Goal: Transaction & Acquisition: Book appointment/travel/reservation

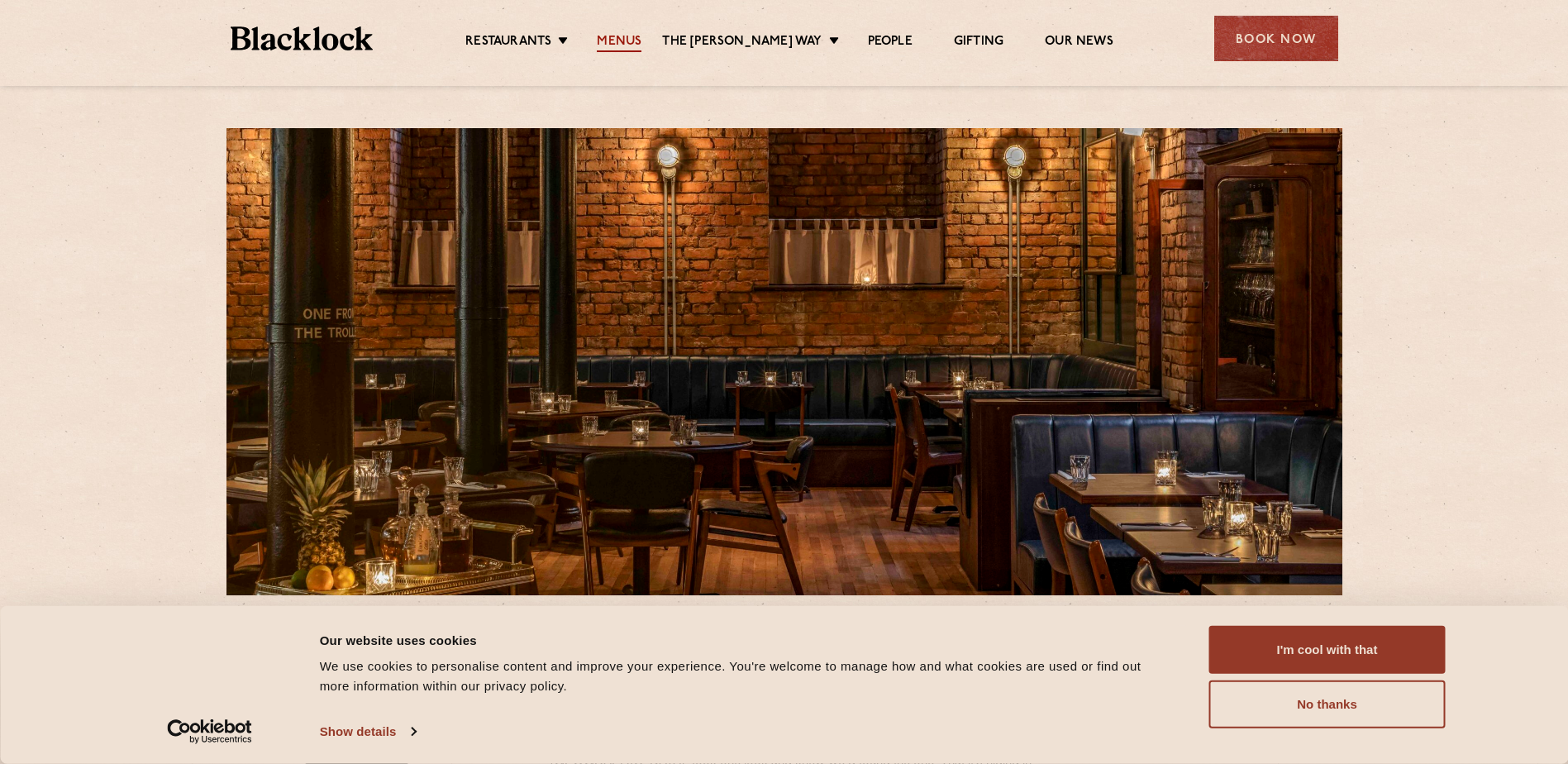
click at [634, 44] on link "Menus" at bounding box center [619, 43] width 45 height 18
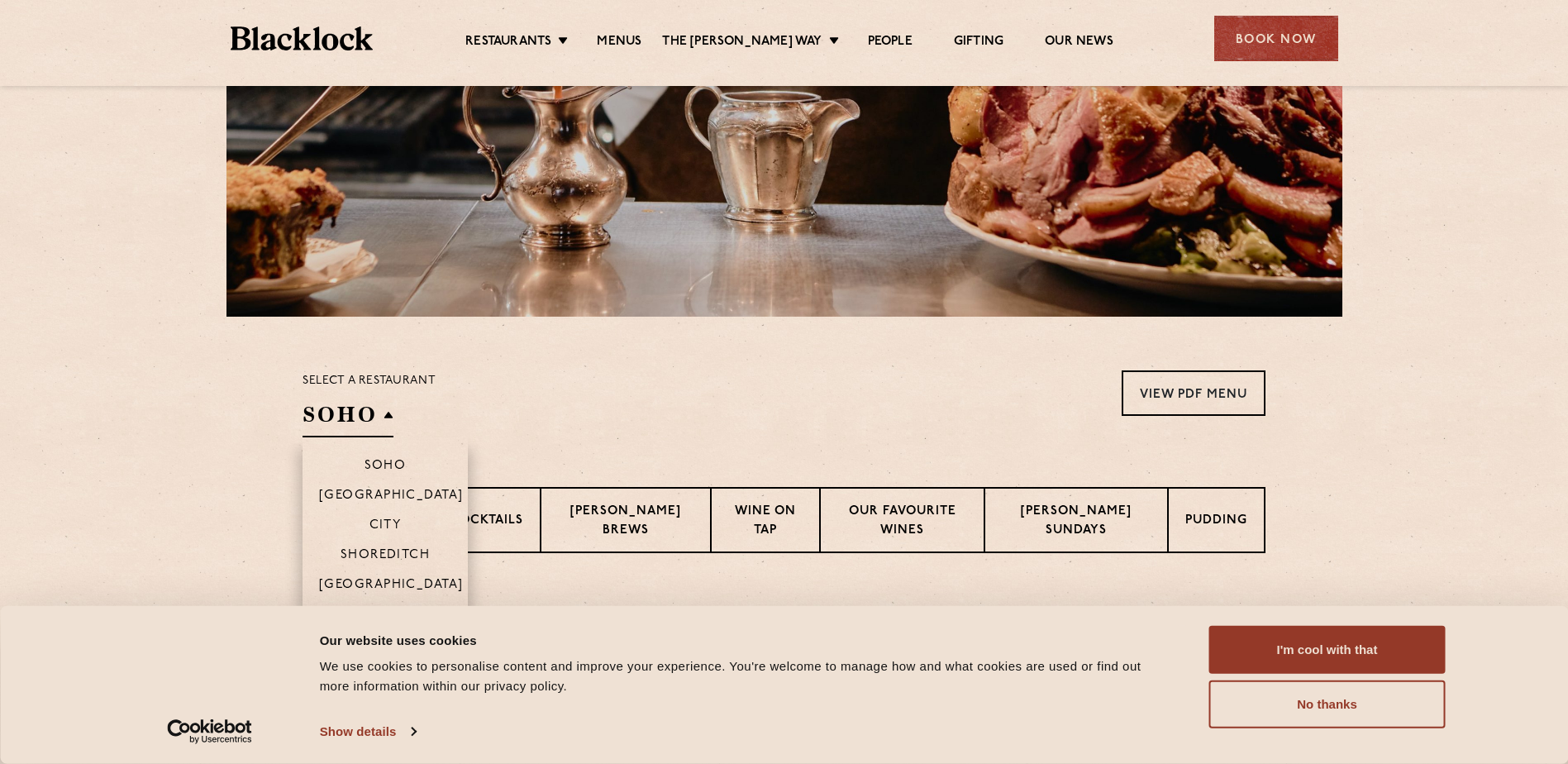
scroll to position [330, 0]
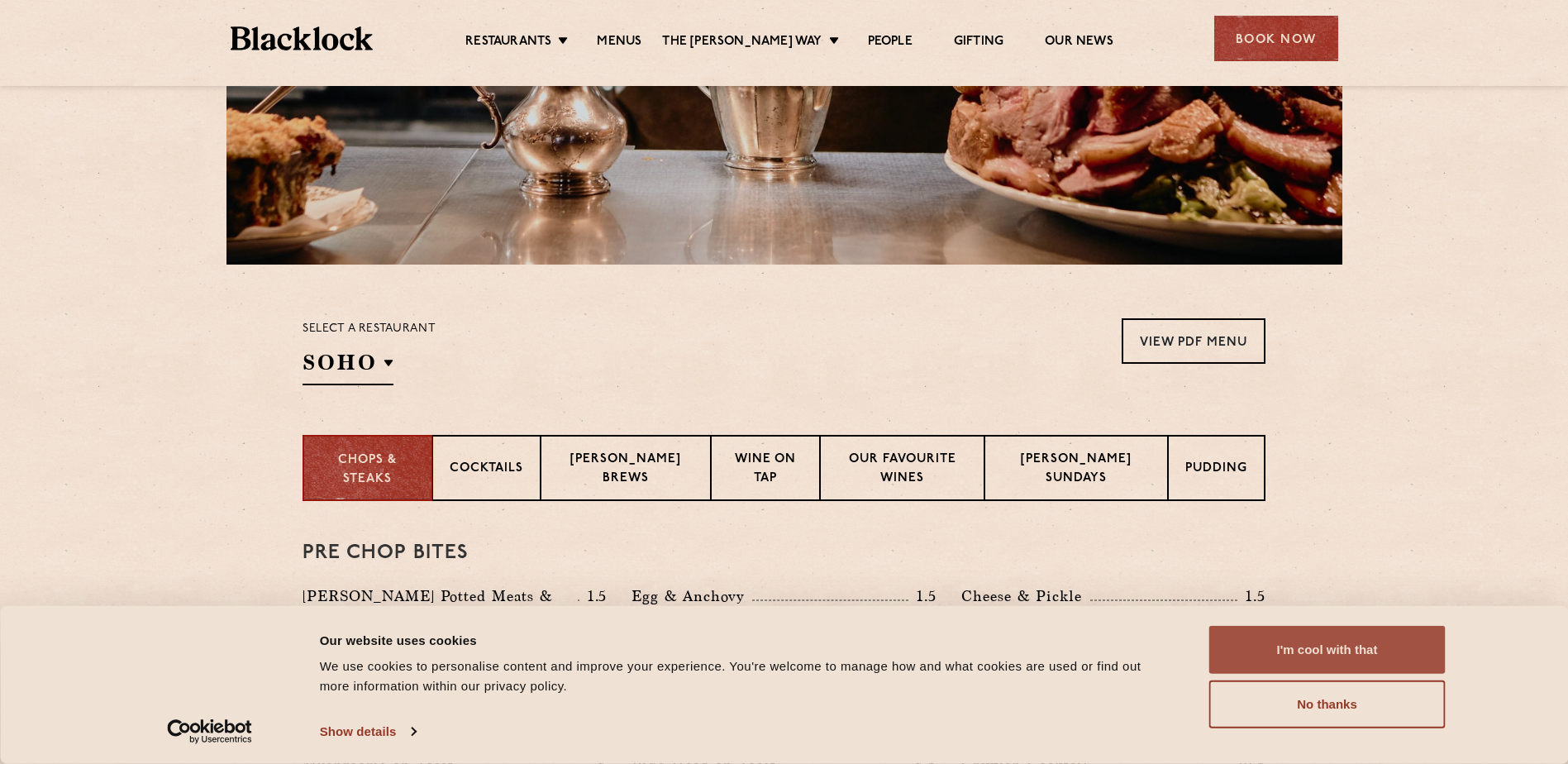
click at [1348, 651] on button "I'm cool with that" at bounding box center [1327, 649] width 236 height 48
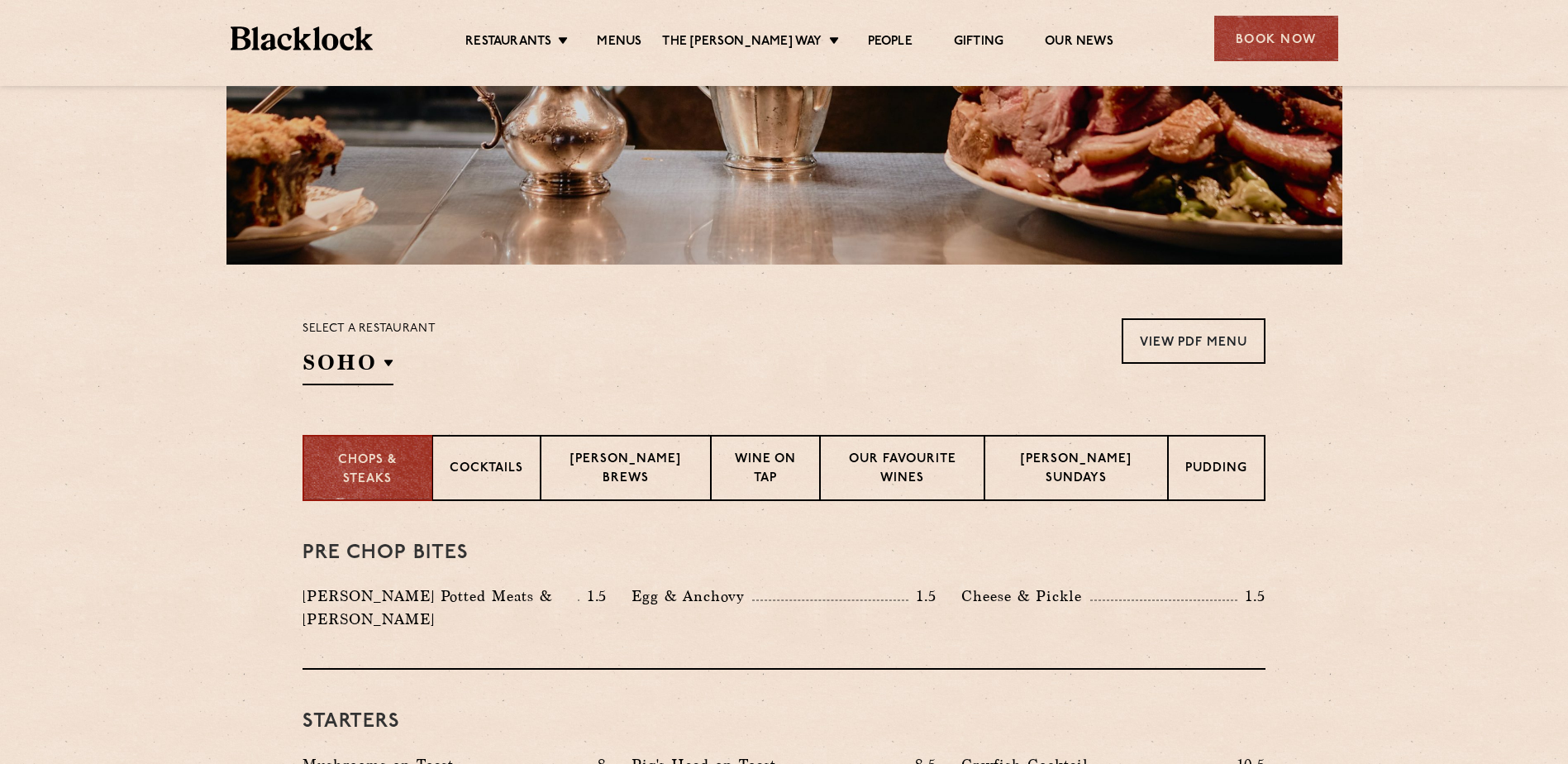
scroll to position [414, 0]
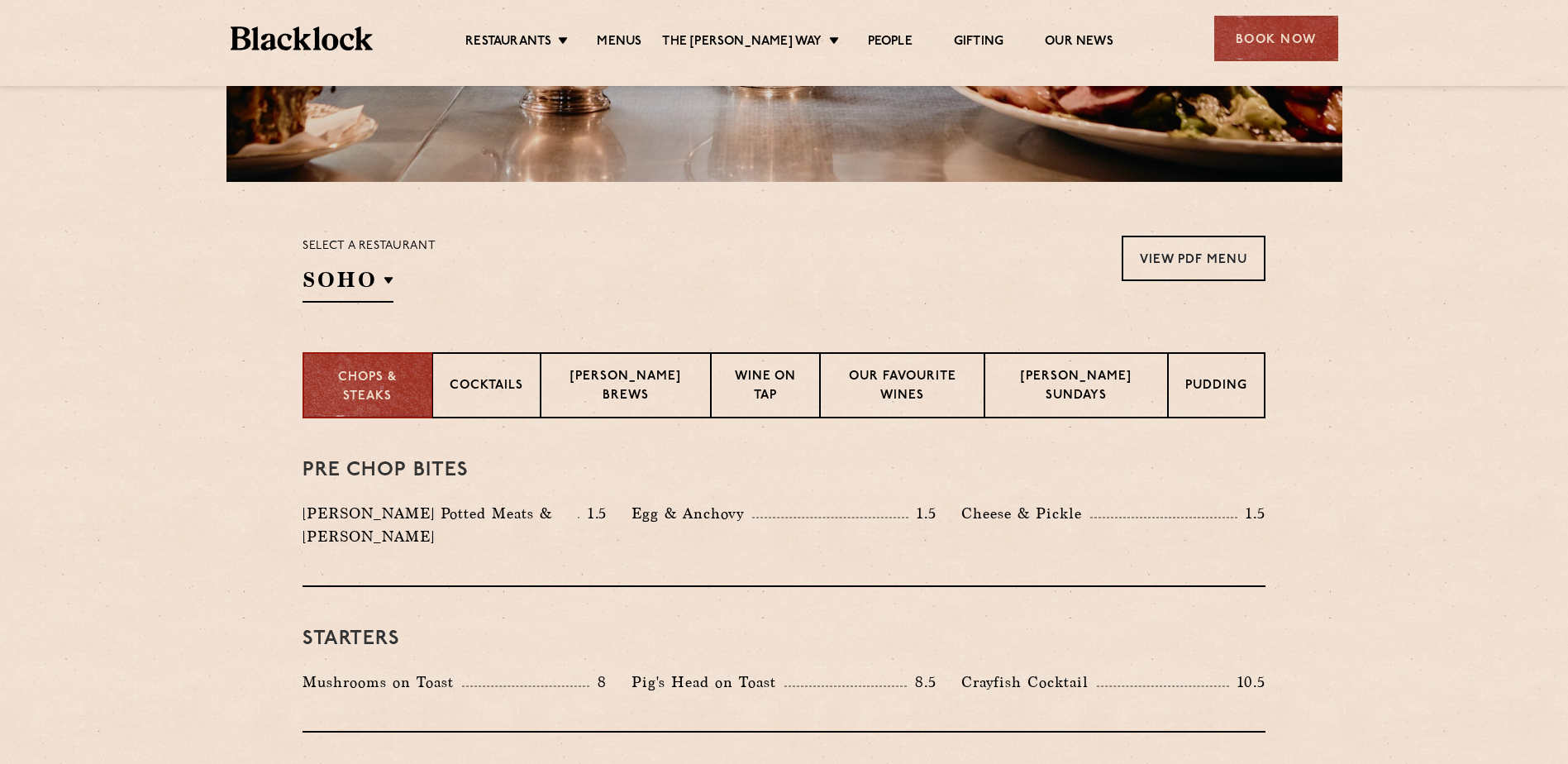
click at [406, 281] on div "Select a restaurant SOHO Soho Birmingham City Shoreditch Covent Garden Canary W…" at bounding box center [369, 269] width 133 height 67
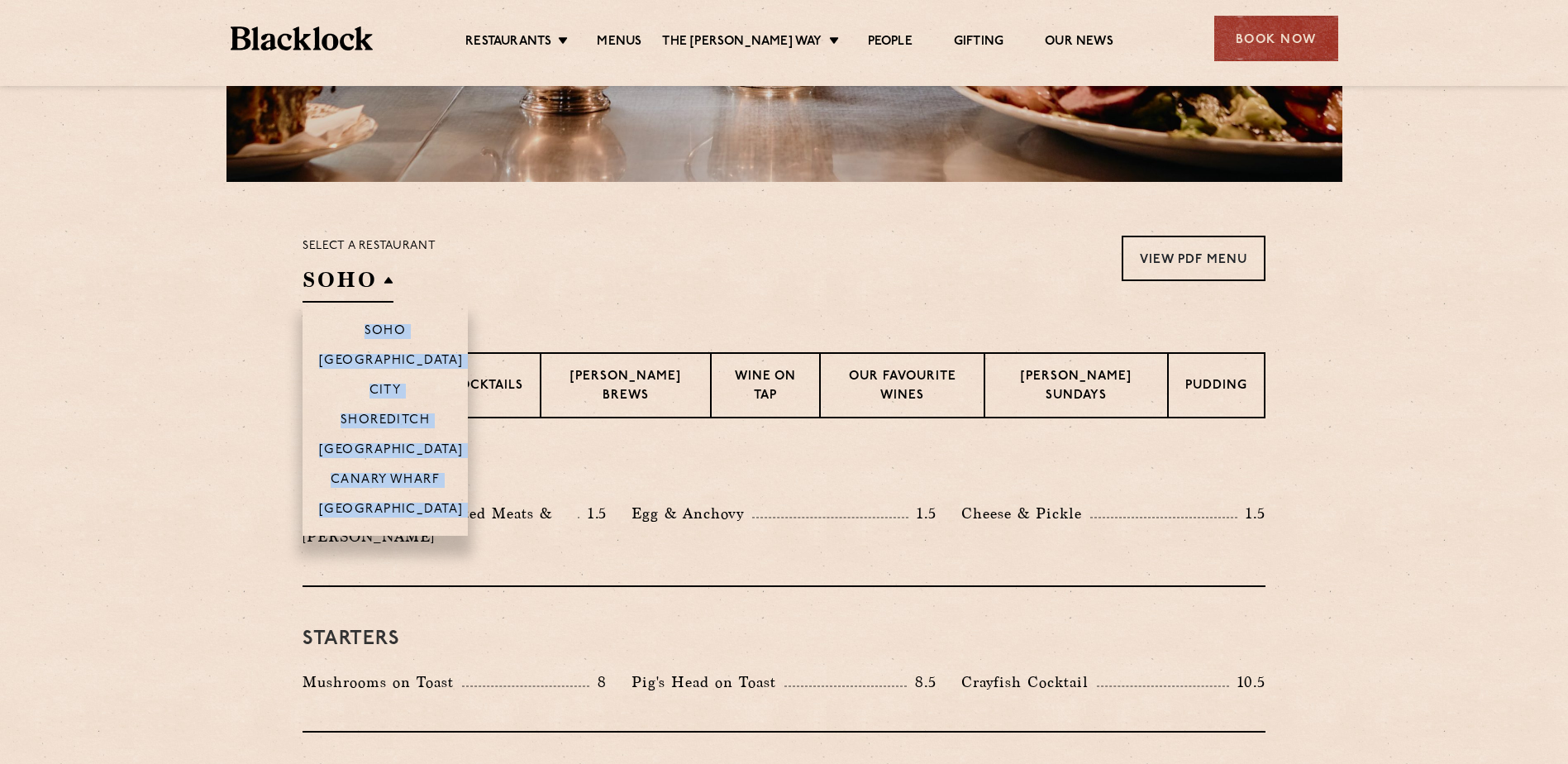
drag, startPoint x: 406, startPoint y: 281, endPoint x: 380, endPoint y: 288, distance: 26.9
click at [380, 288] on h2 "SOHO" at bounding box center [348, 284] width 91 height 37
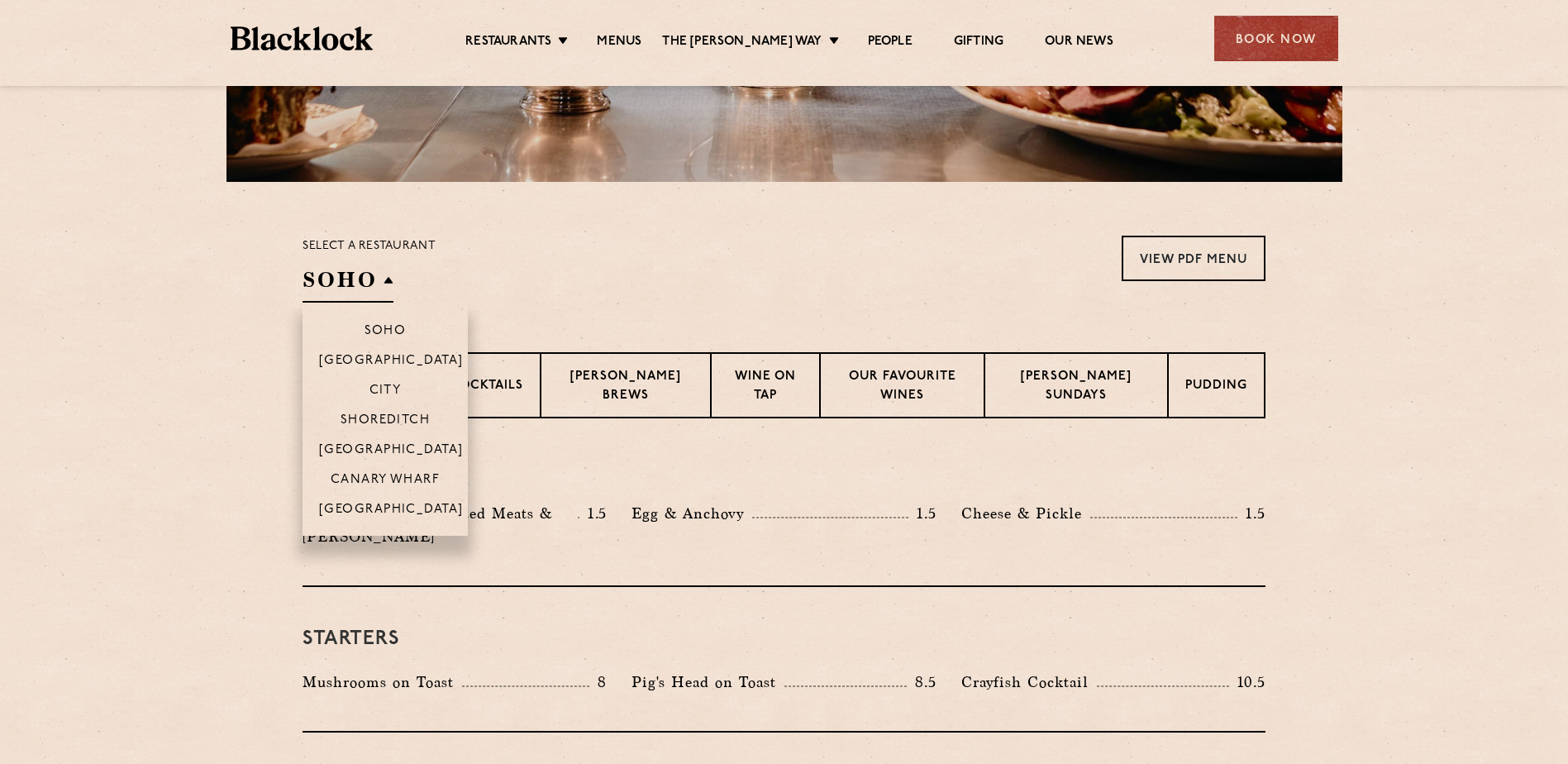
click at [384, 501] on li "[GEOGRAPHIC_DATA]" at bounding box center [385, 514] width 166 height 42
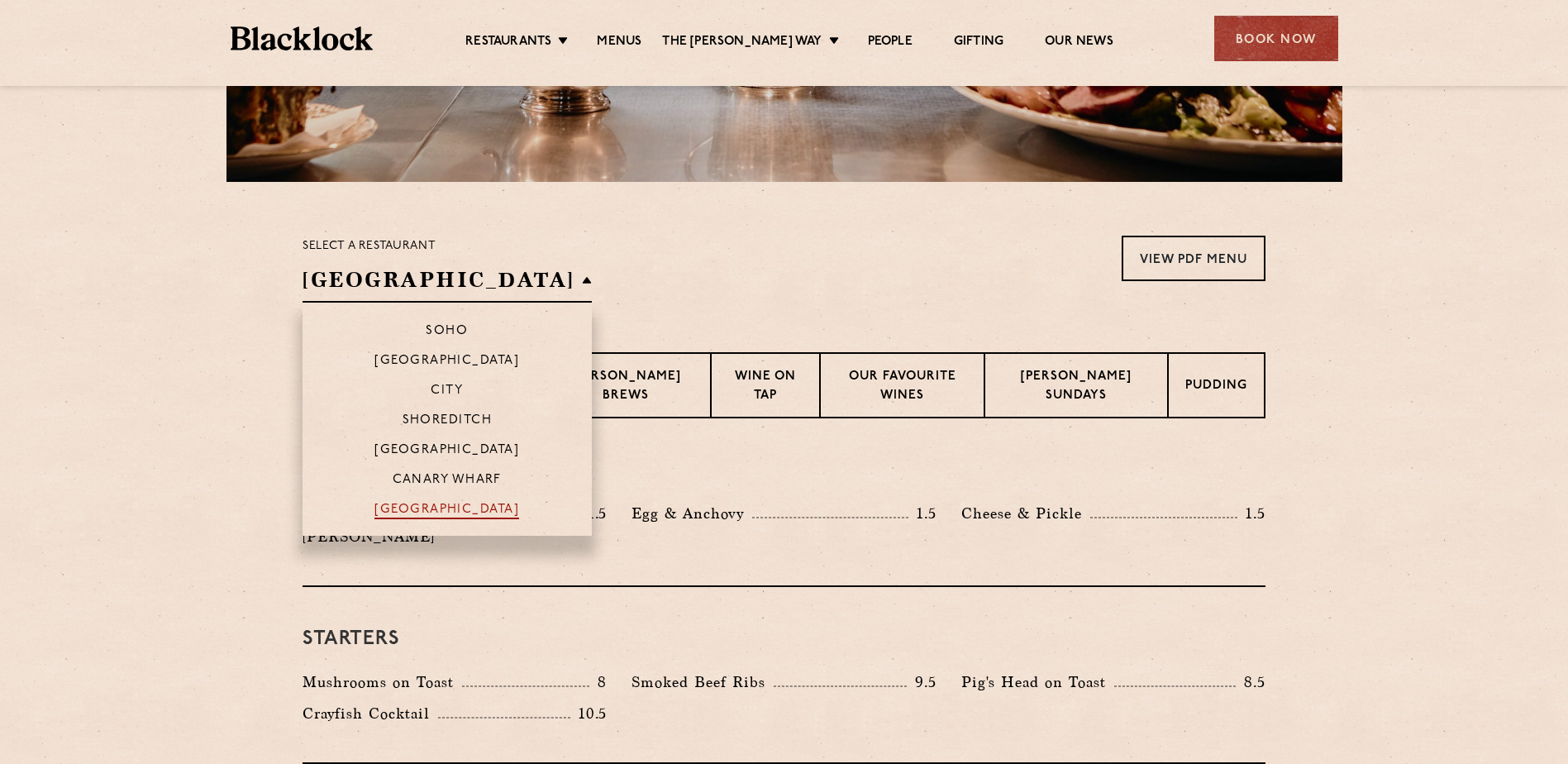
click at [383, 506] on p "[GEOGRAPHIC_DATA]" at bounding box center [446, 511] width 145 height 17
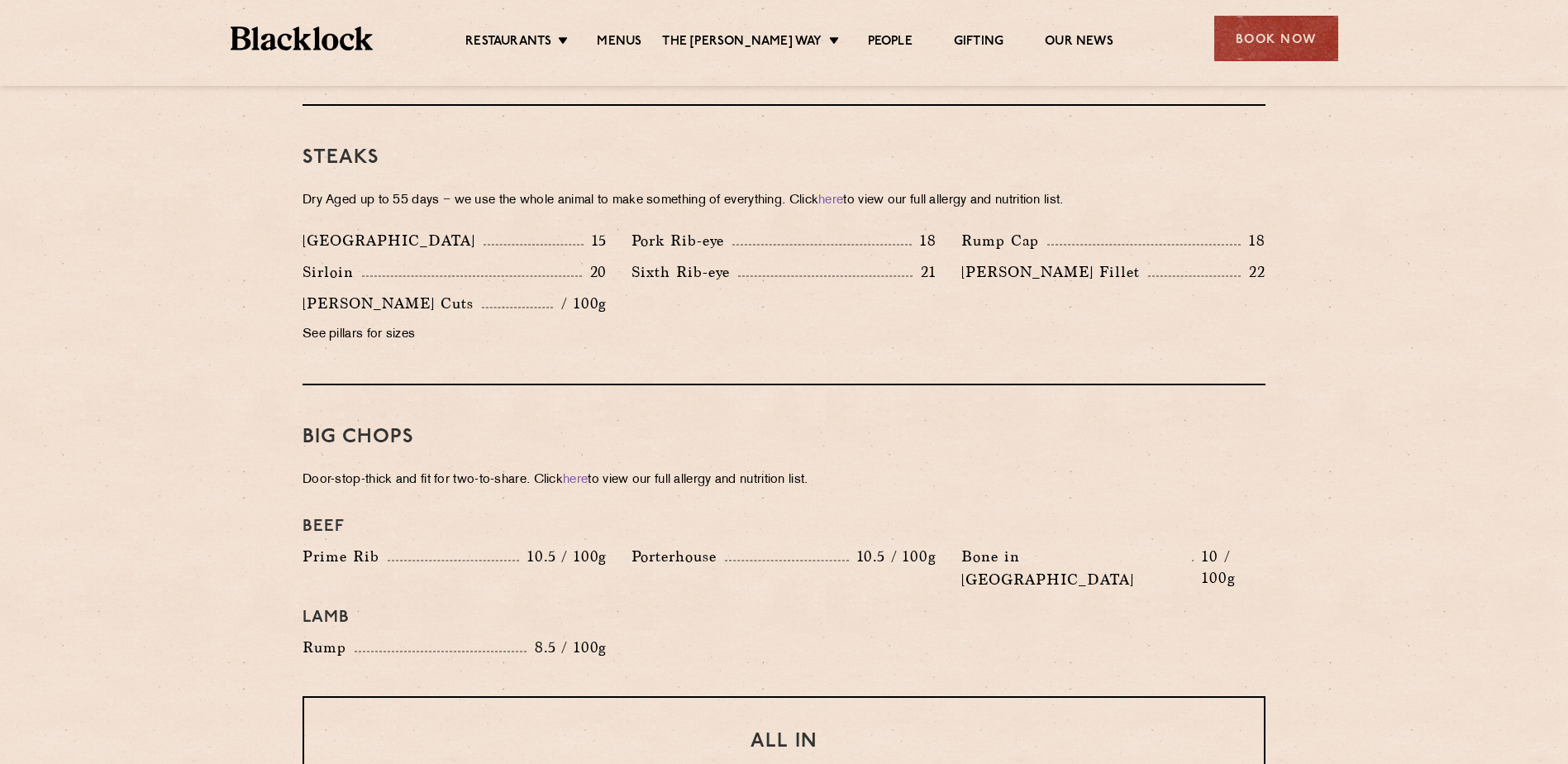
scroll to position [1405, 0]
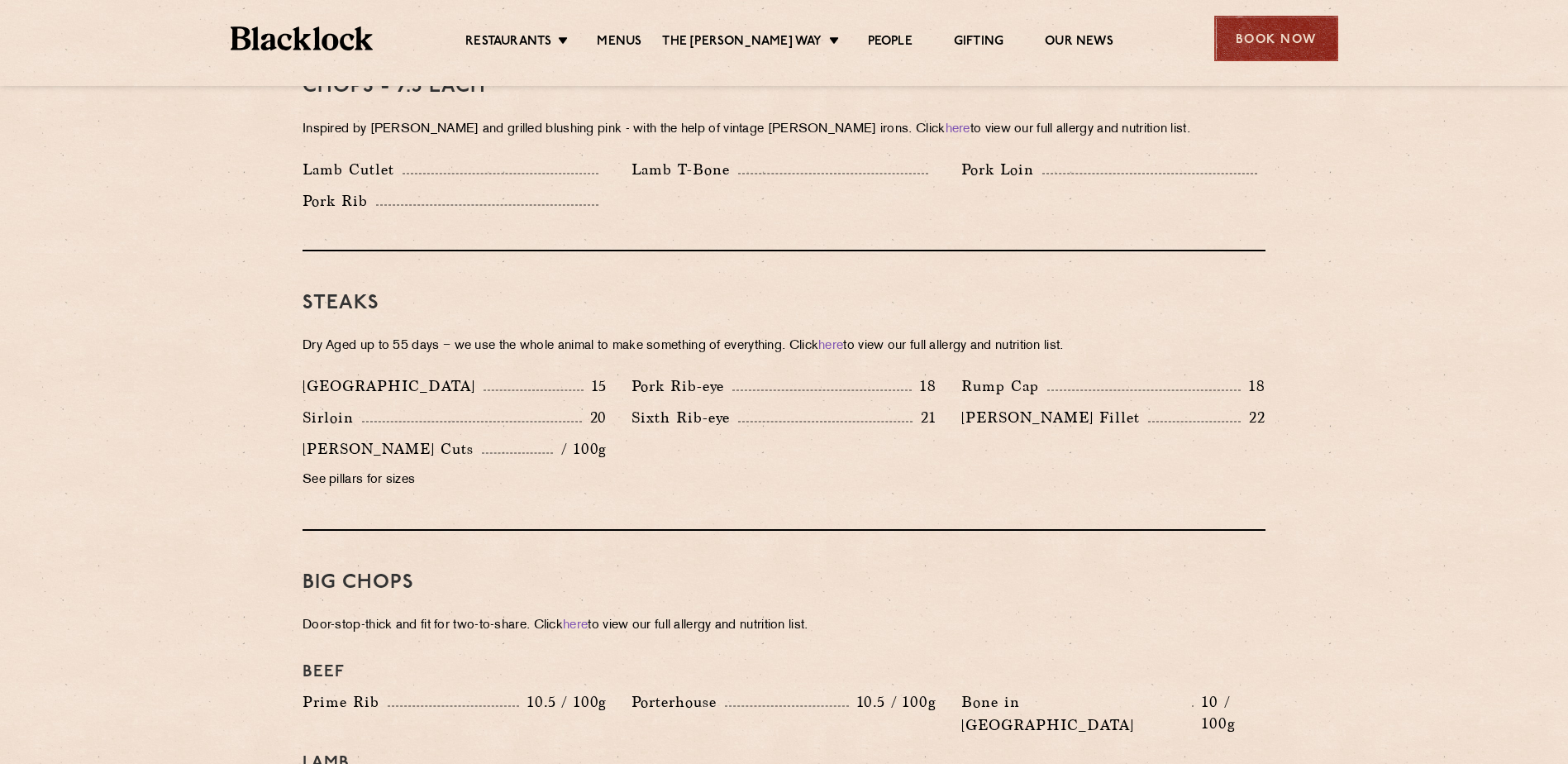
click at [1324, 37] on div "Book Now" at bounding box center [1275, 39] width 124 height 45
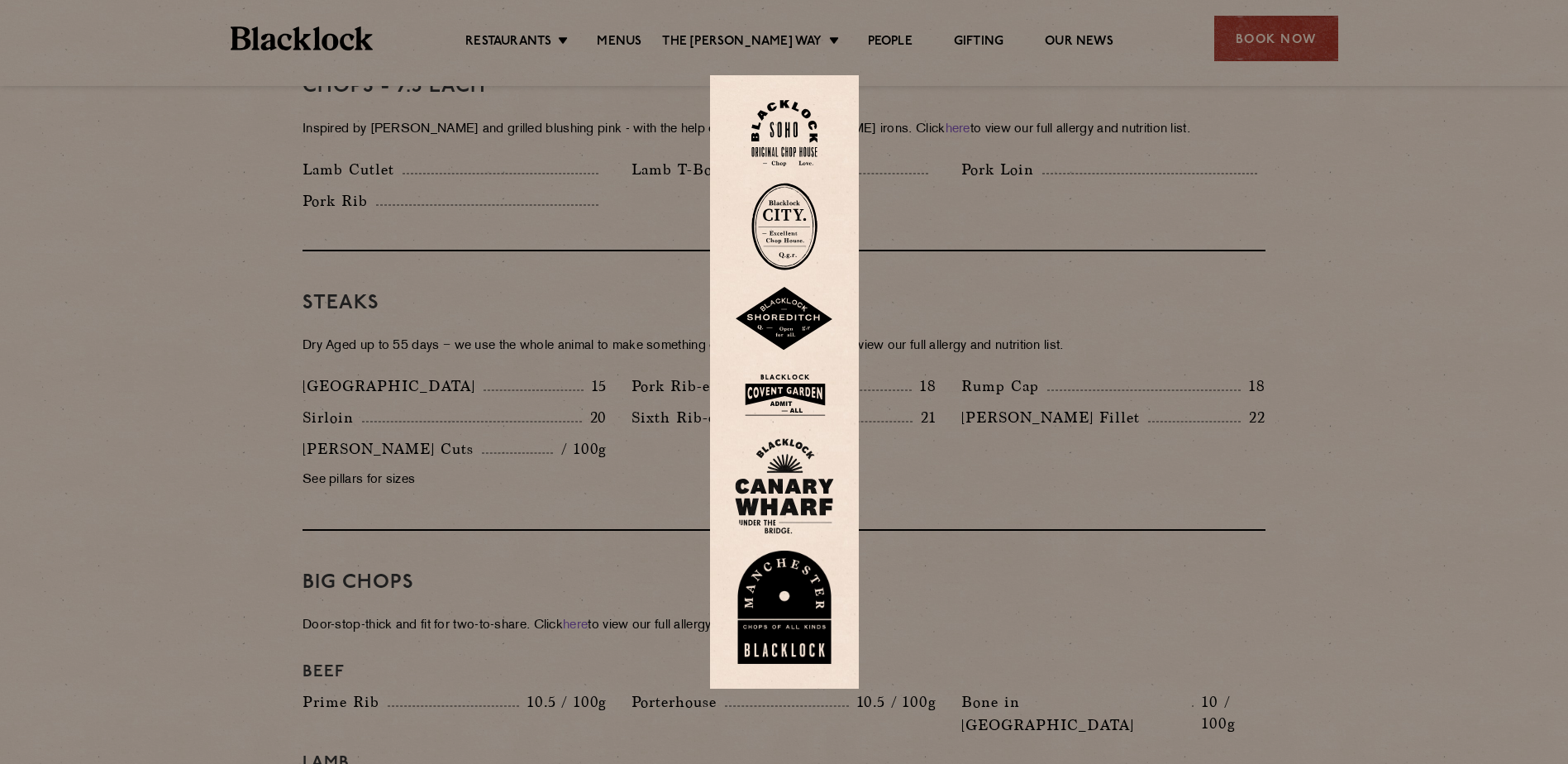
click at [1225, 239] on div at bounding box center [784, 382] width 1568 height 764
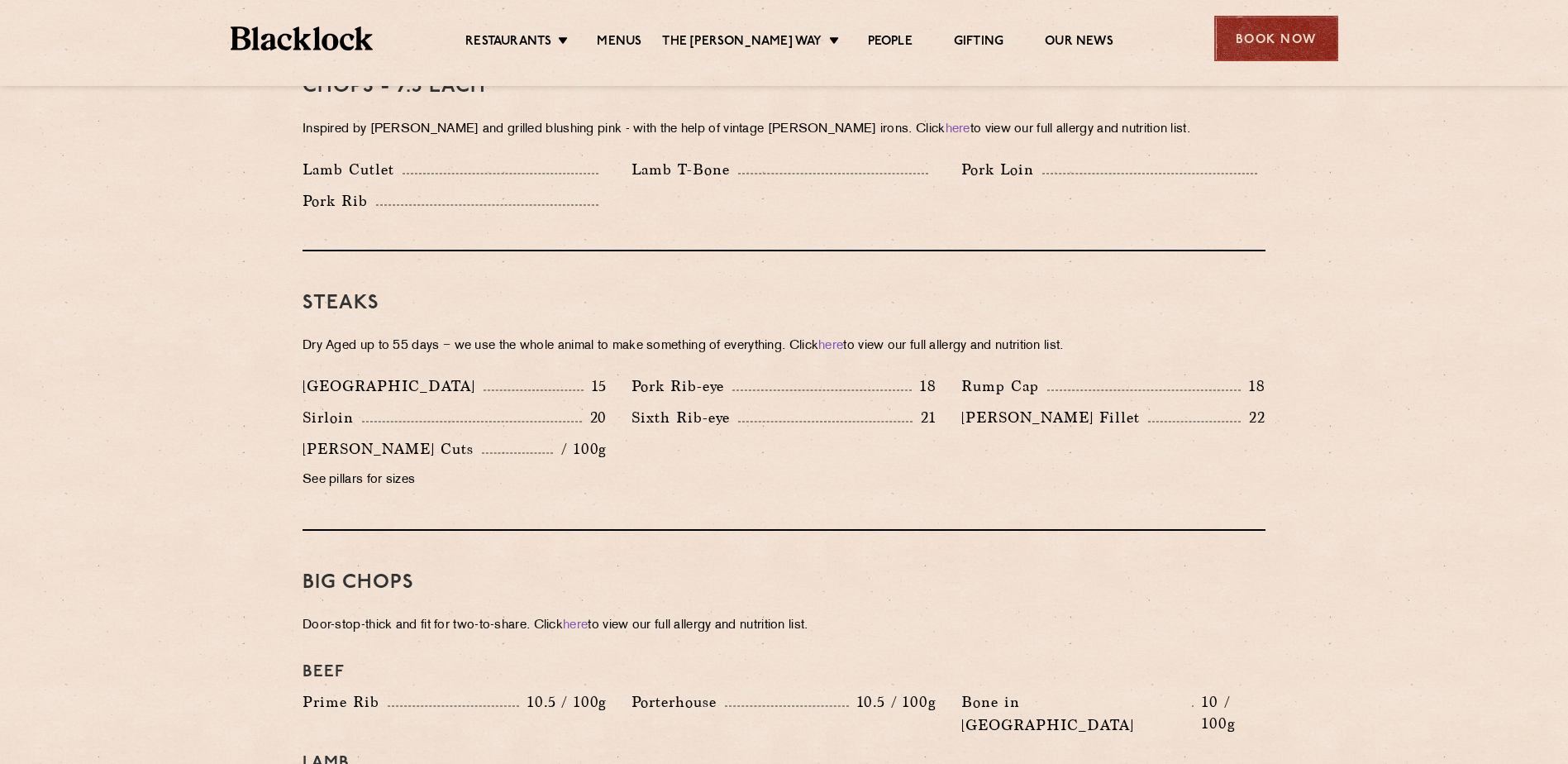
click at [1267, 41] on div "Book Now" at bounding box center [1275, 39] width 124 height 45
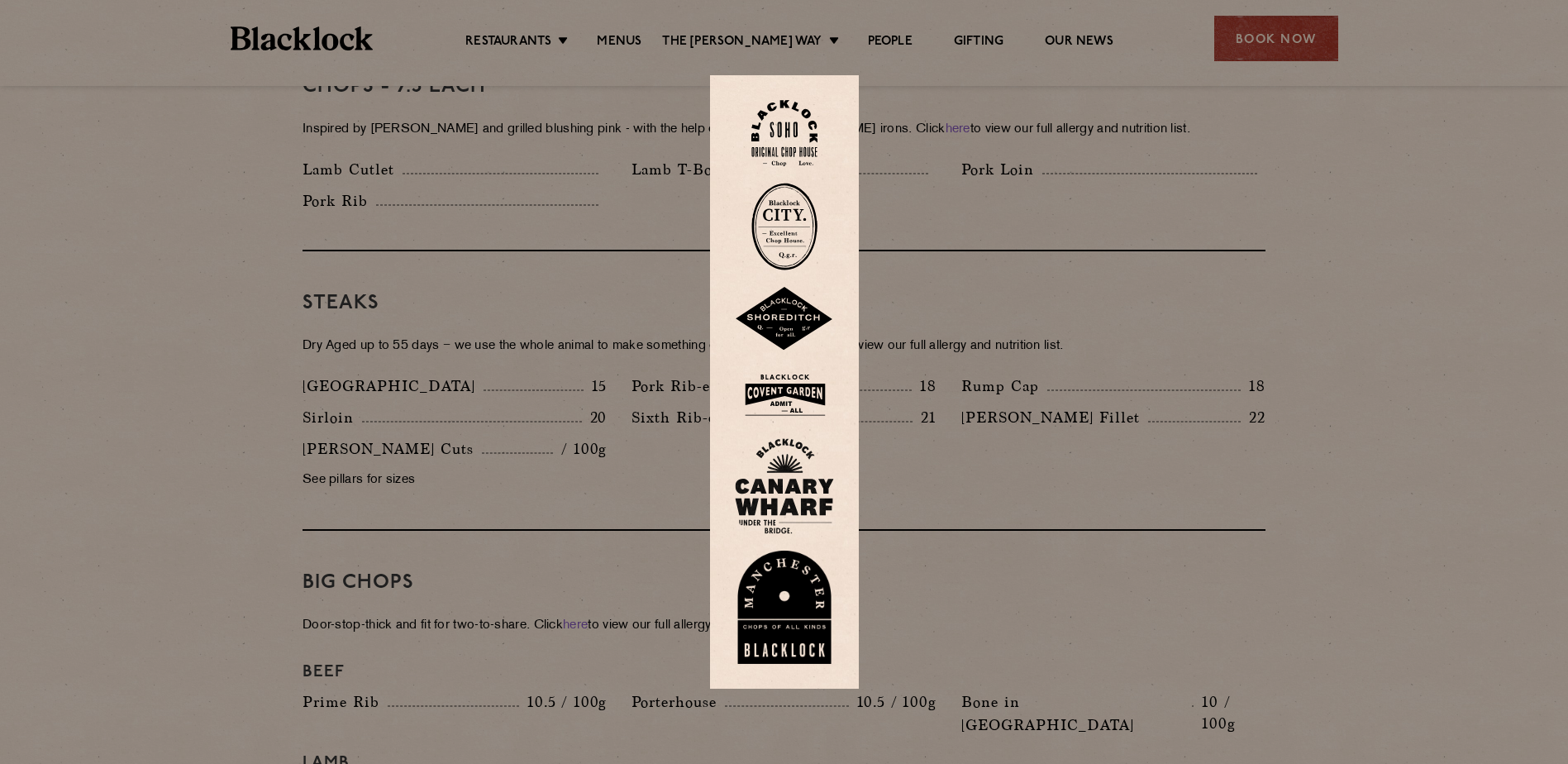
click at [770, 602] on img at bounding box center [784, 608] width 99 height 114
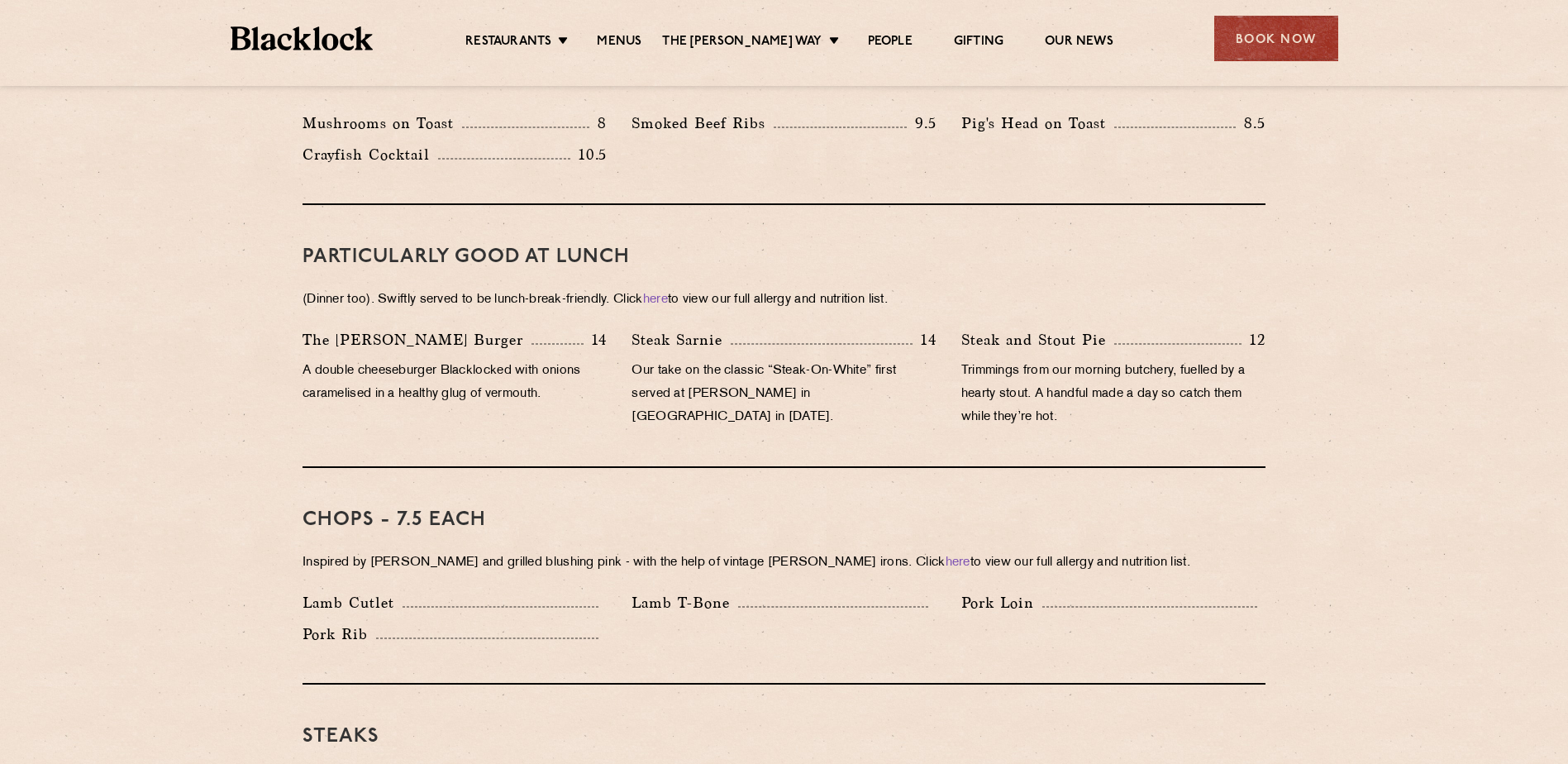
scroll to position [826, 0]
